Goal: Information Seeking & Learning: Learn about a topic

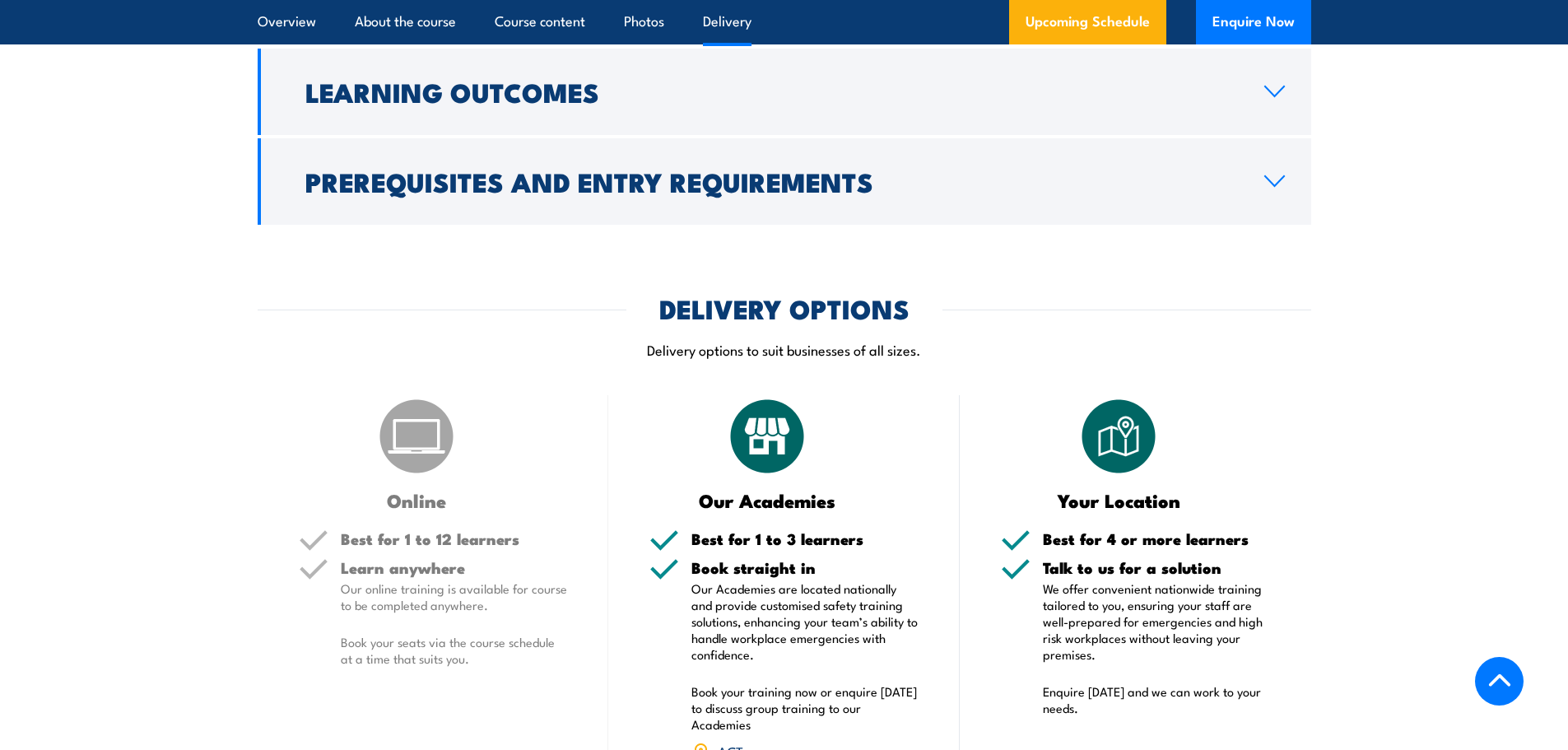
scroll to position [2306, 0]
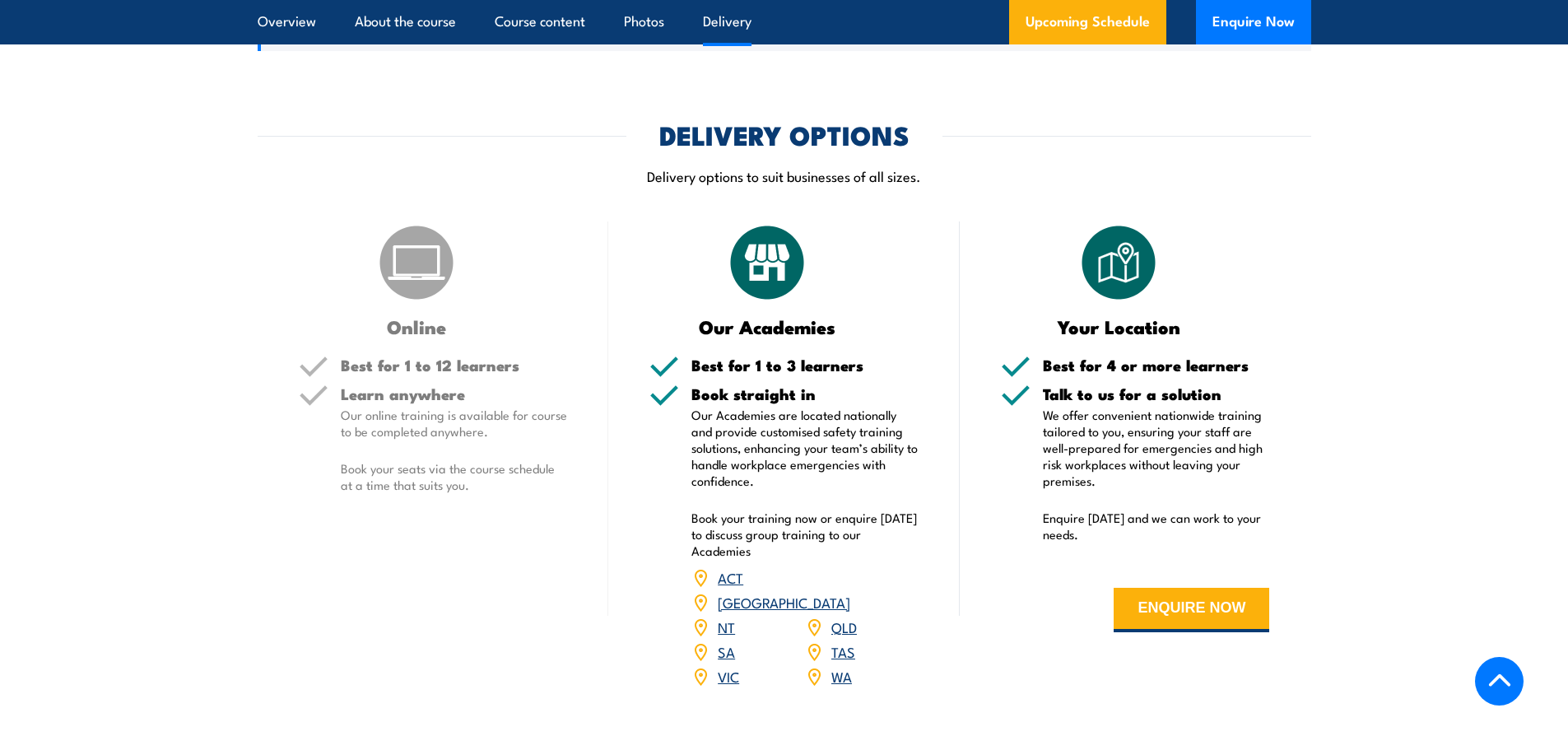
click at [841, 666] on link "WA" at bounding box center [841, 676] width 21 height 20
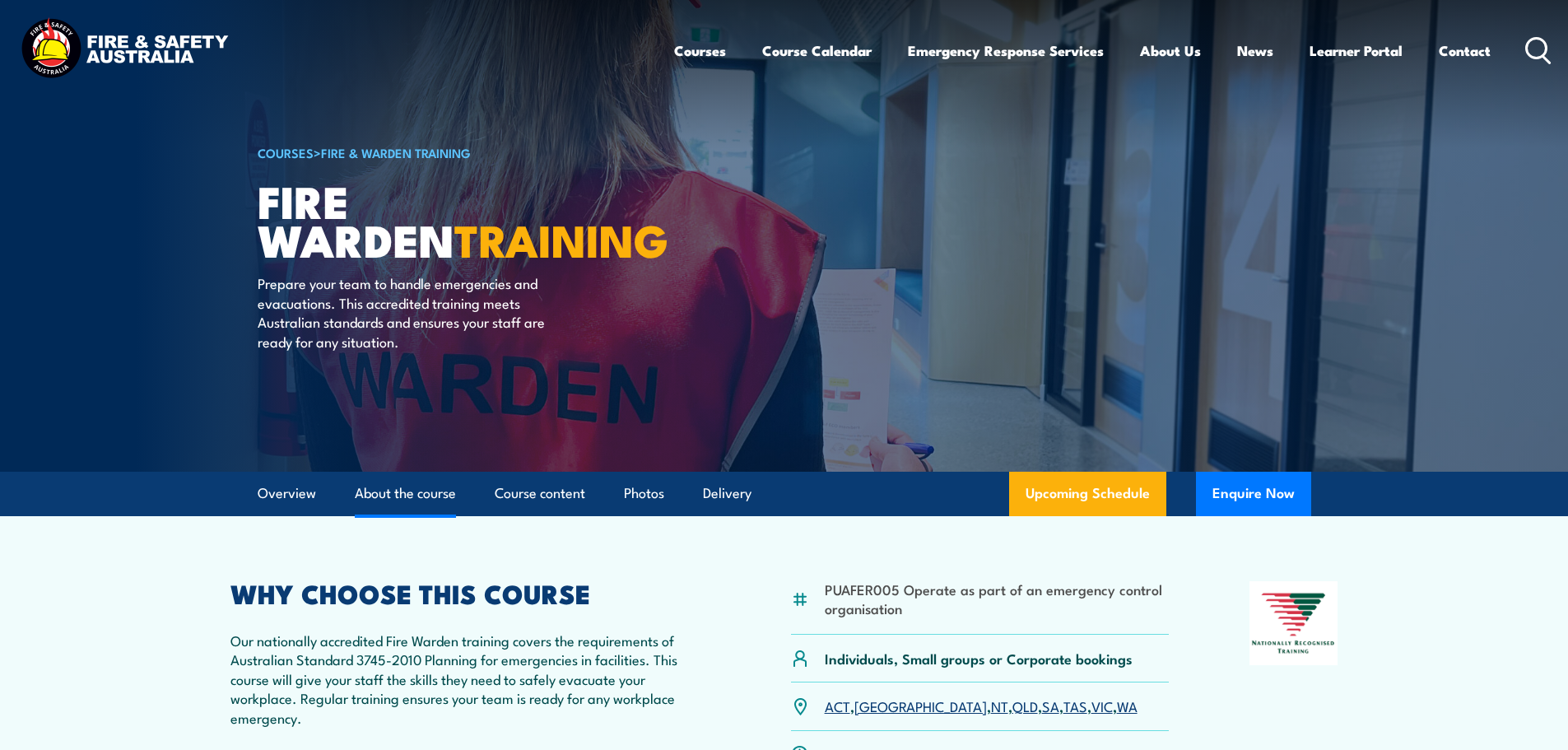
click at [409, 490] on link "About the course" at bounding box center [405, 494] width 102 height 43
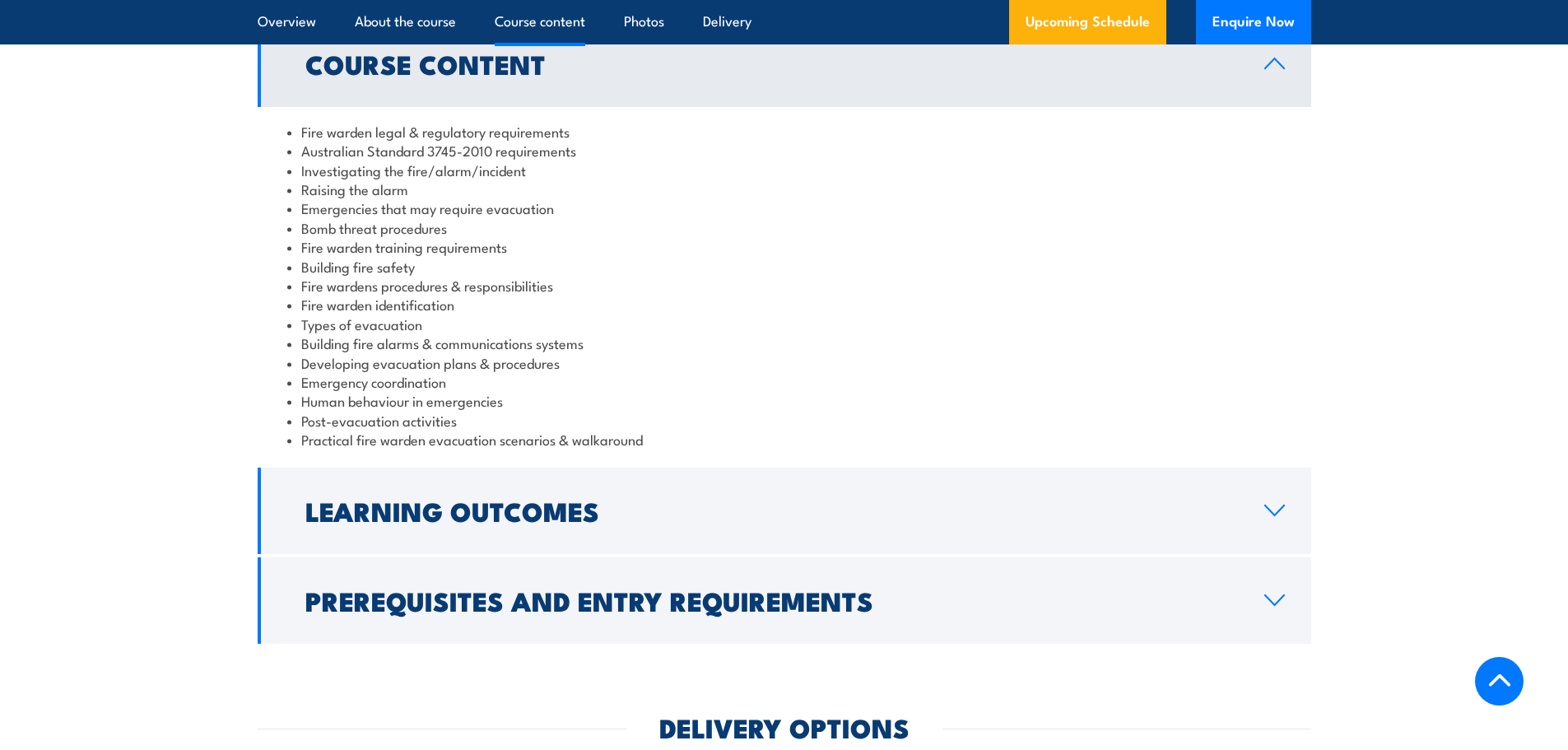
scroll to position [1719, 0]
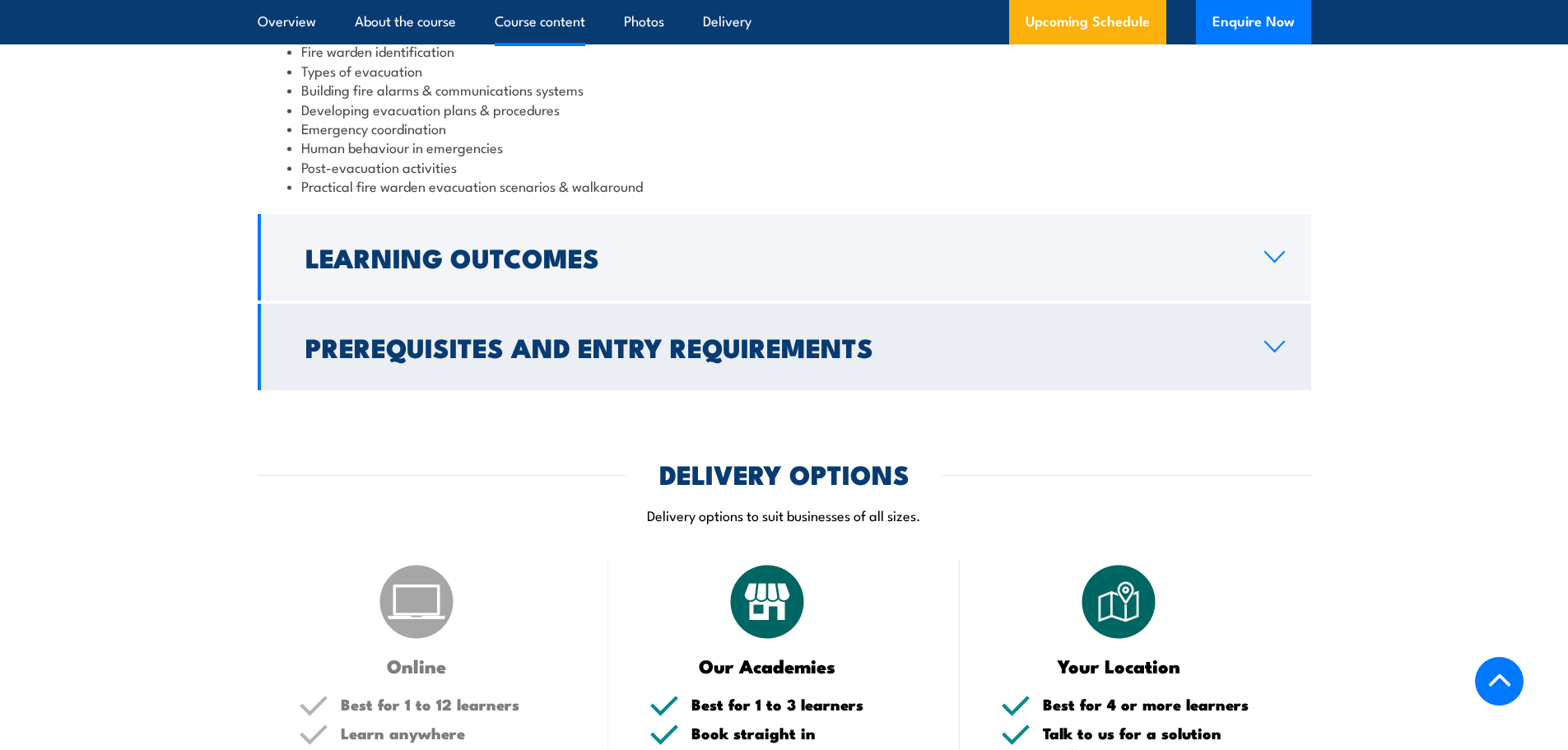
click at [809, 335] on h2 "Prerequisites and Entry Requirements" at bounding box center [772, 347] width 933 height 23
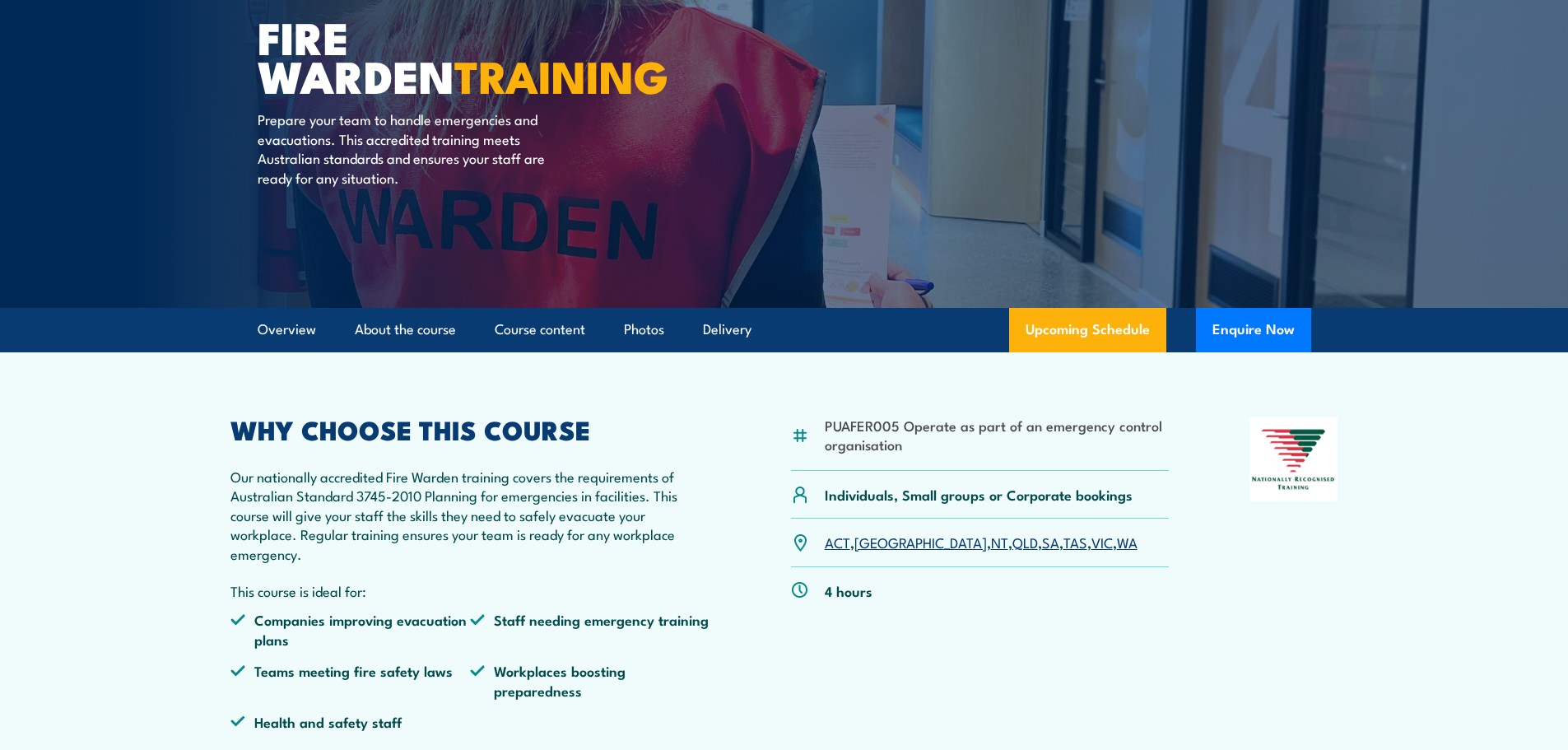
scroll to position [165, 0]
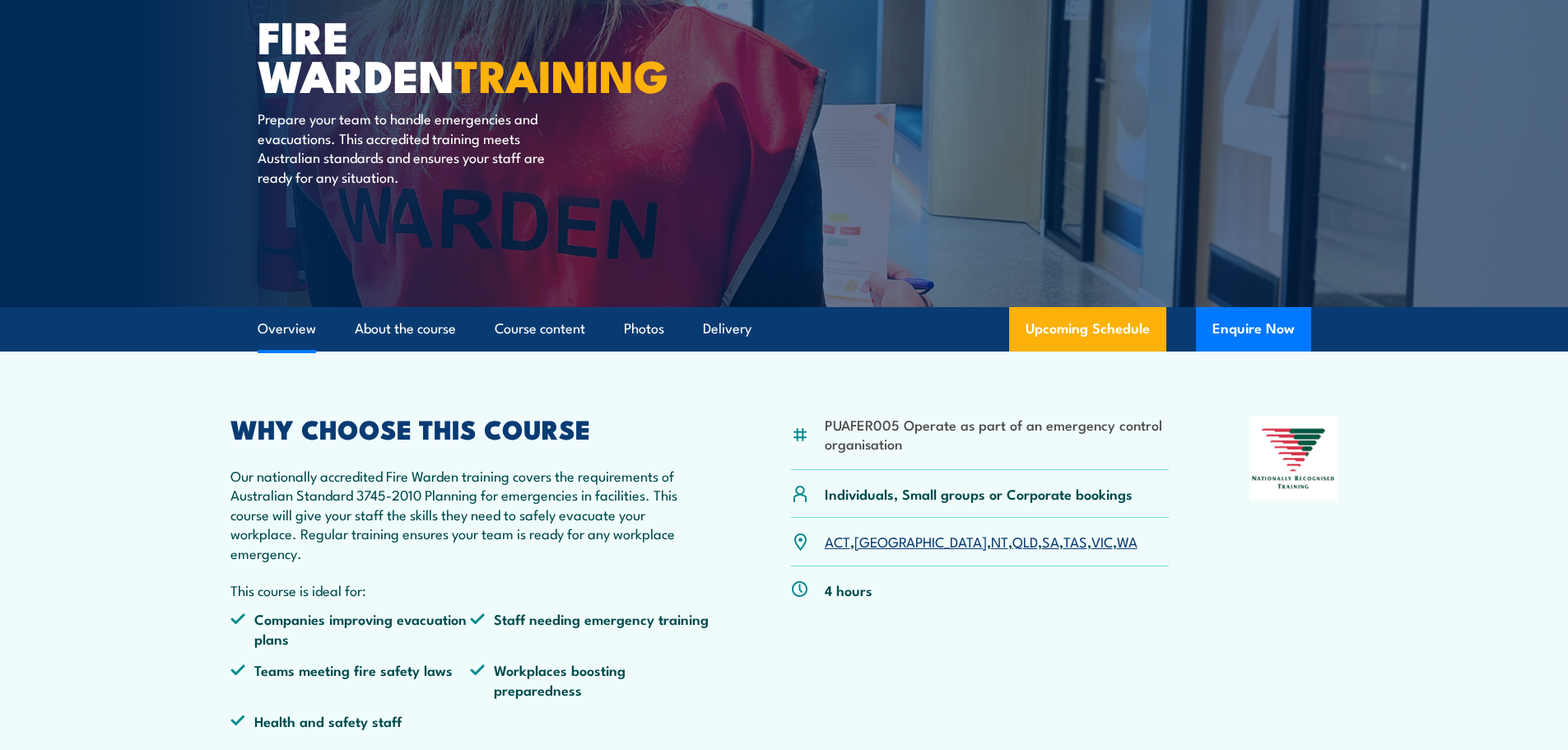
click at [280, 329] on link "Overview" at bounding box center [287, 329] width 58 height 43
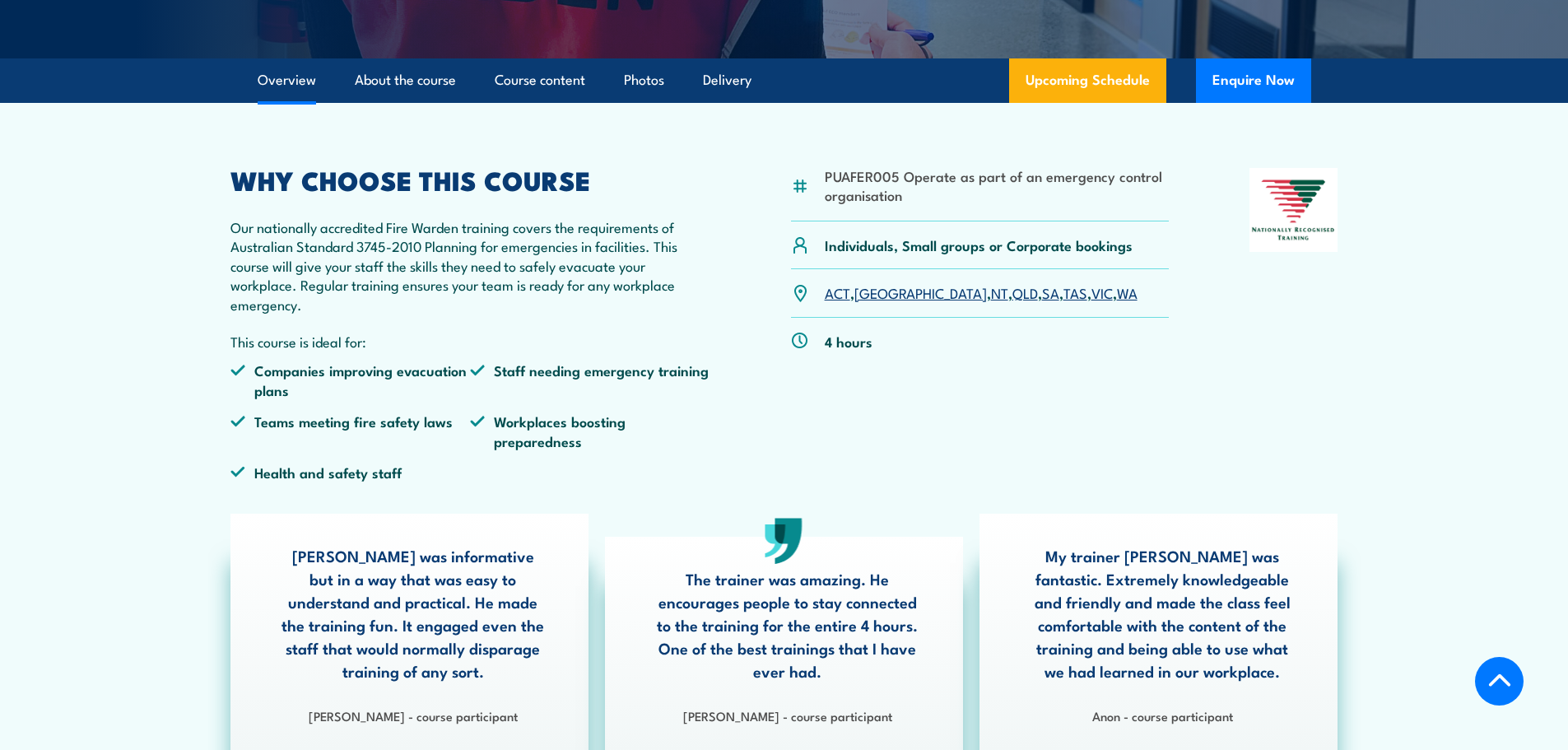
scroll to position [415, 0]
